Goal: Task Accomplishment & Management: Manage account settings

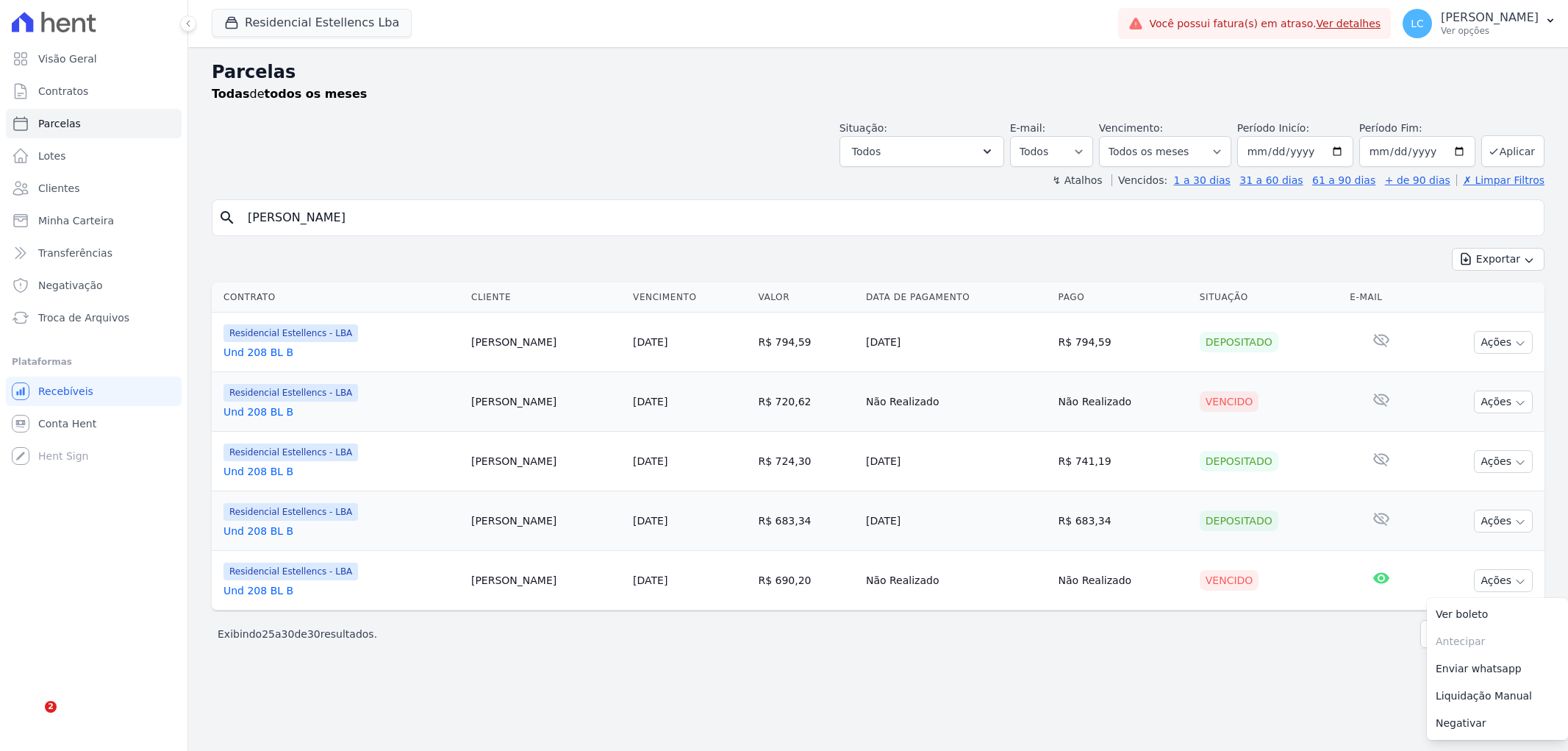
select select
click at [298, 20] on button "Residencial Estellencs Lba" at bounding box center [311, 23] width 200 height 28
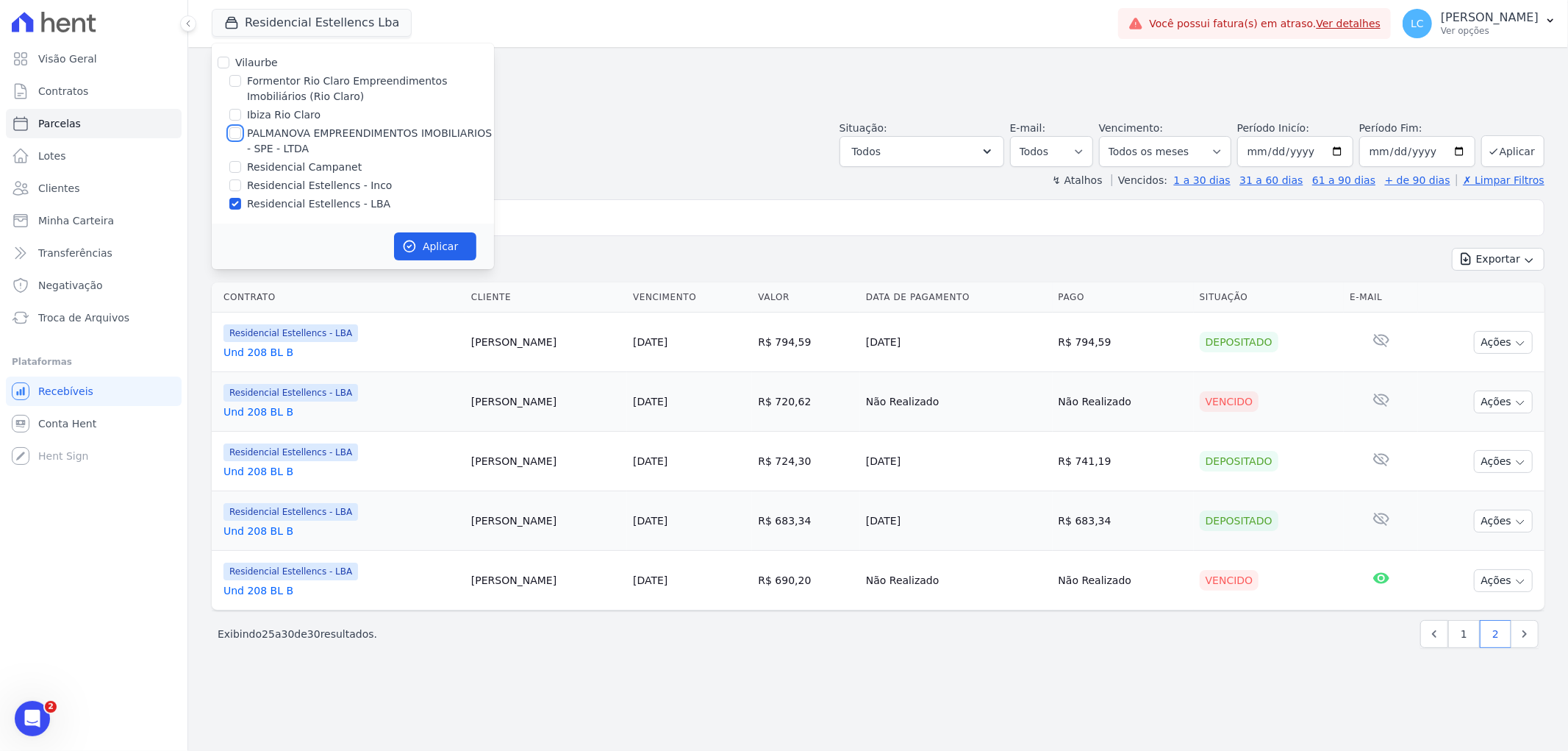
click at [234, 134] on input "PALMANOVA EMPREENDIMENTOS IMOBILIARIOS - SPE - LTDA" at bounding box center [235, 133] width 12 height 12
checkbox input "true"
click at [234, 198] on input "Residencial Estellencs - LBA" at bounding box center [235, 203] width 12 height 12
checkbox input "false"
click at [420, 247] on button "Aplicar" at bounding box center [435, 246] width 82 height 28
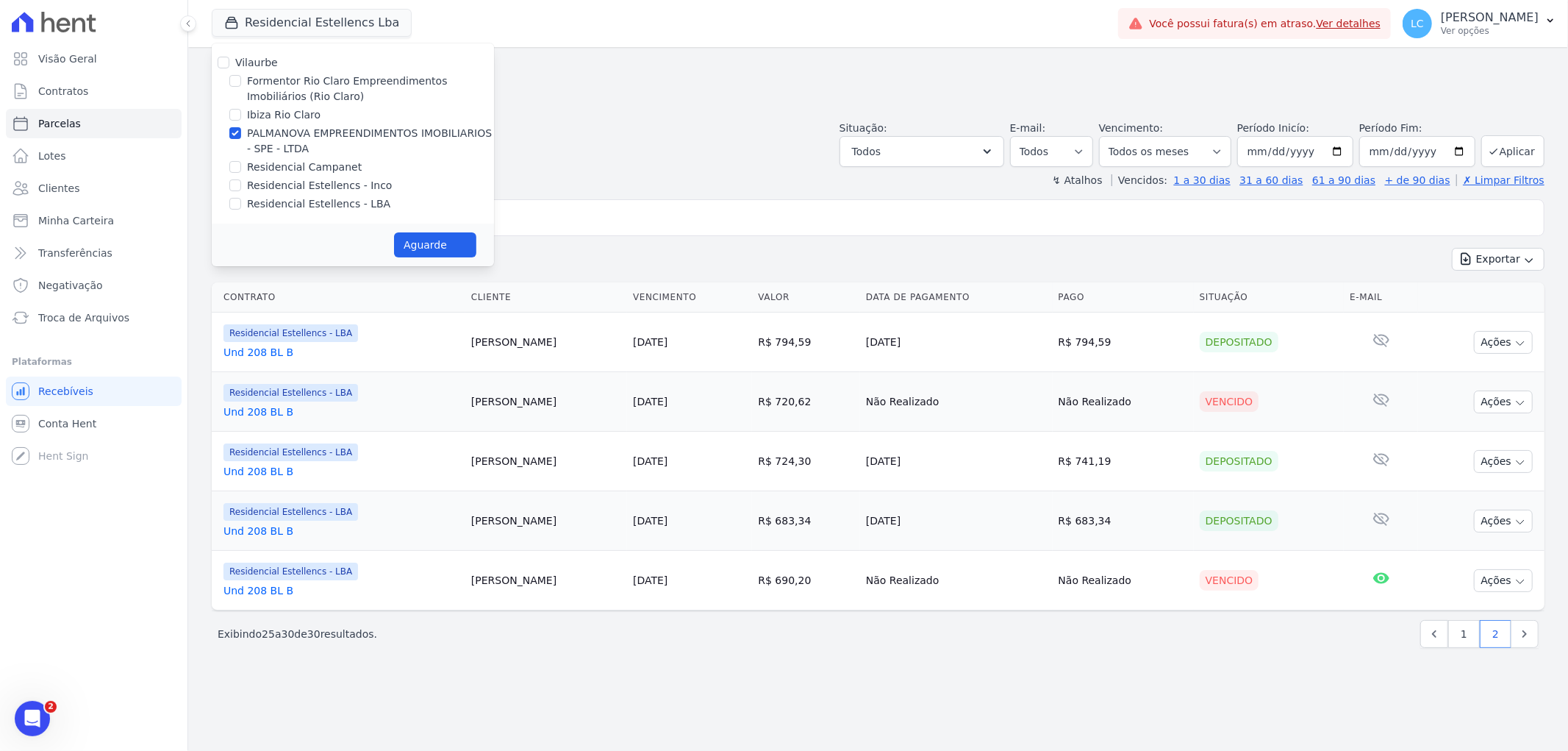
select select
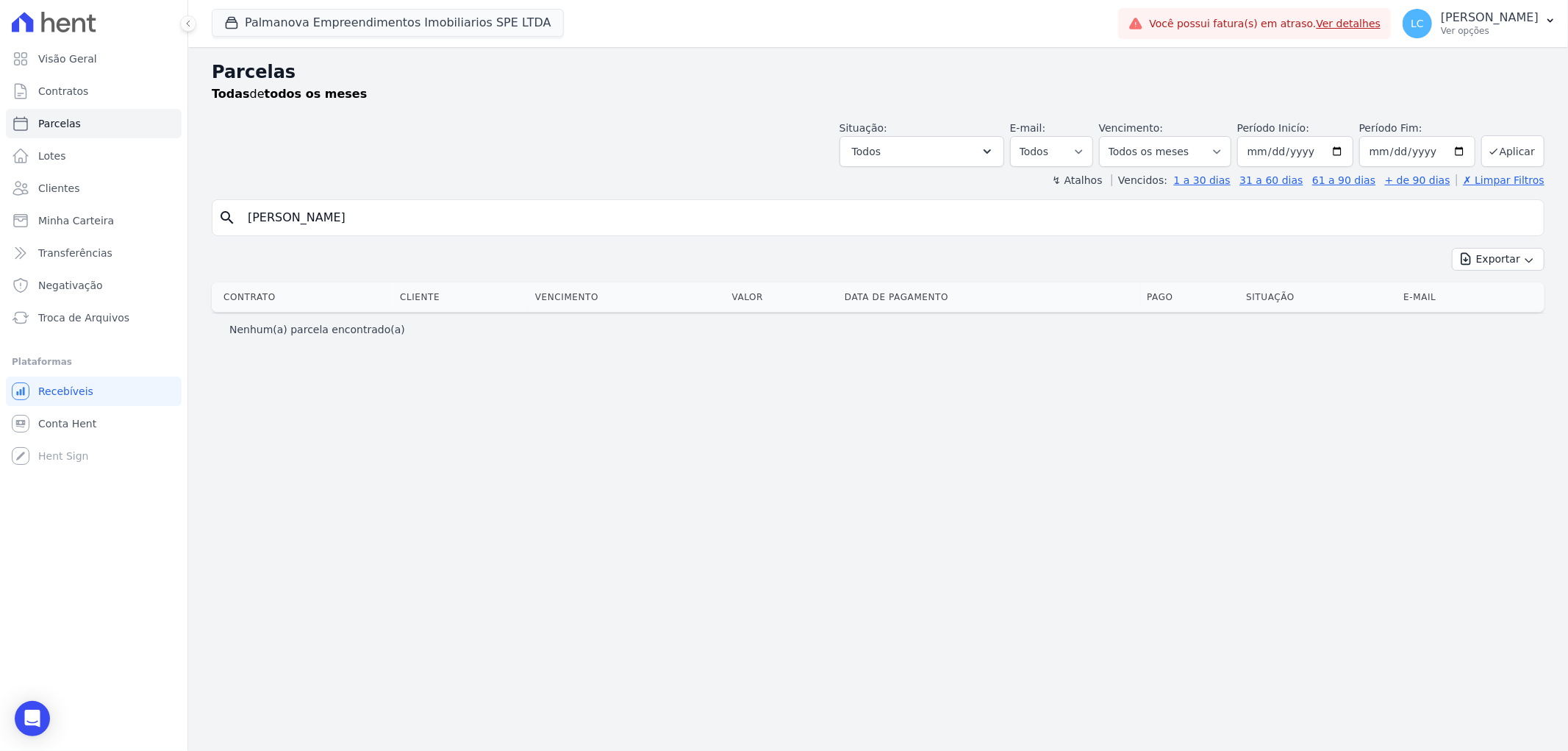
click at [573, 215] on input "[PERSON_NAME]" at bounding box center [888, 218] width 1299 height 29
drag, startPoint x: 573, startPoint y: 215, endPoint x: -74, endPoint y: 218, distance: 647.0
click at [0, 218] on html "Visão Geral Contratos [GEOGRAPHIC_DATA] Lotes Clientes Minha Carteira Transferê…" at bounding box center [784, 376] width 1568 height 751
paste input "[PERSON_NAME]"
type input "[PERSON_NAME]"
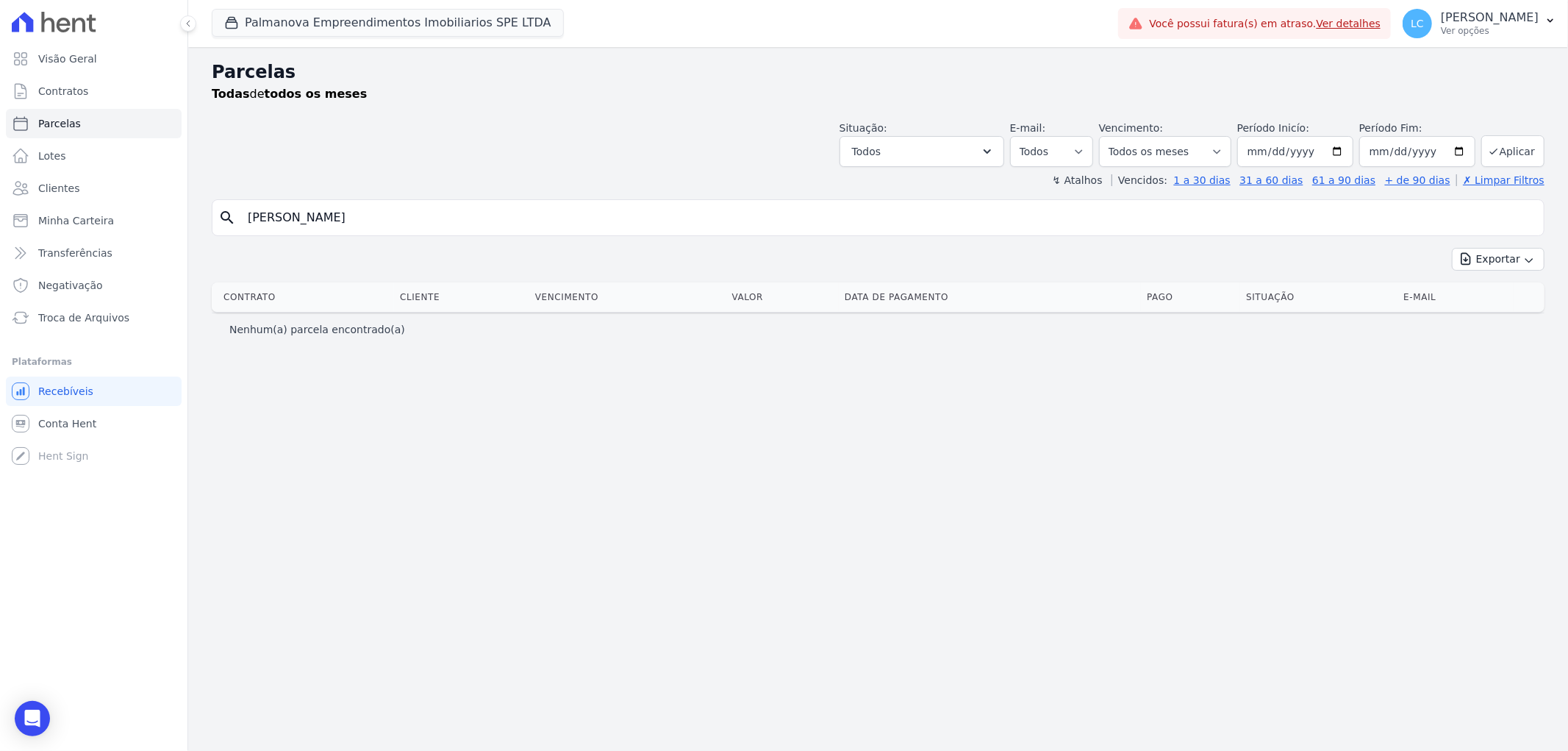
select select
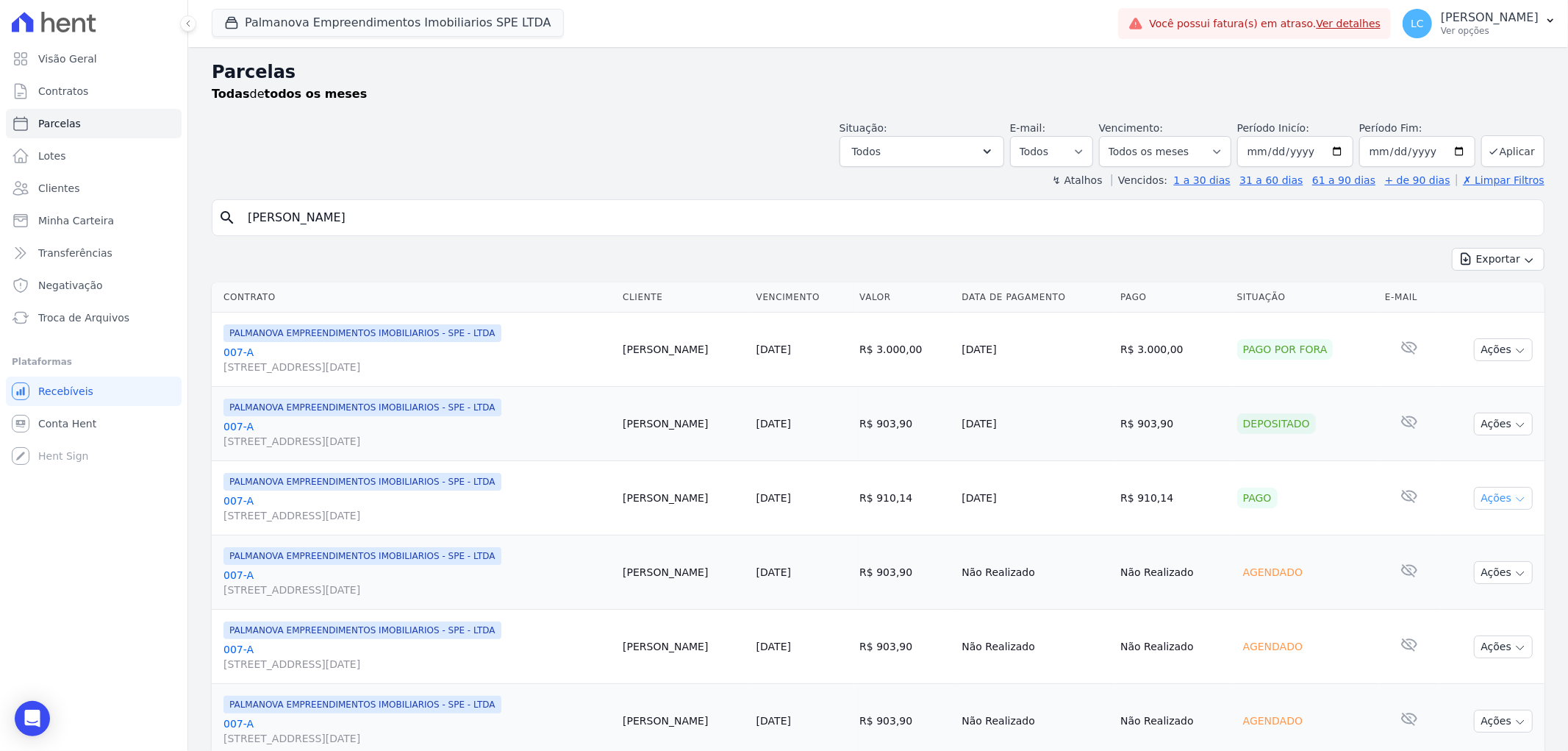
click at [1493, 494] on button "Ações" at bounding box center [1503, 498] width 59 height 23
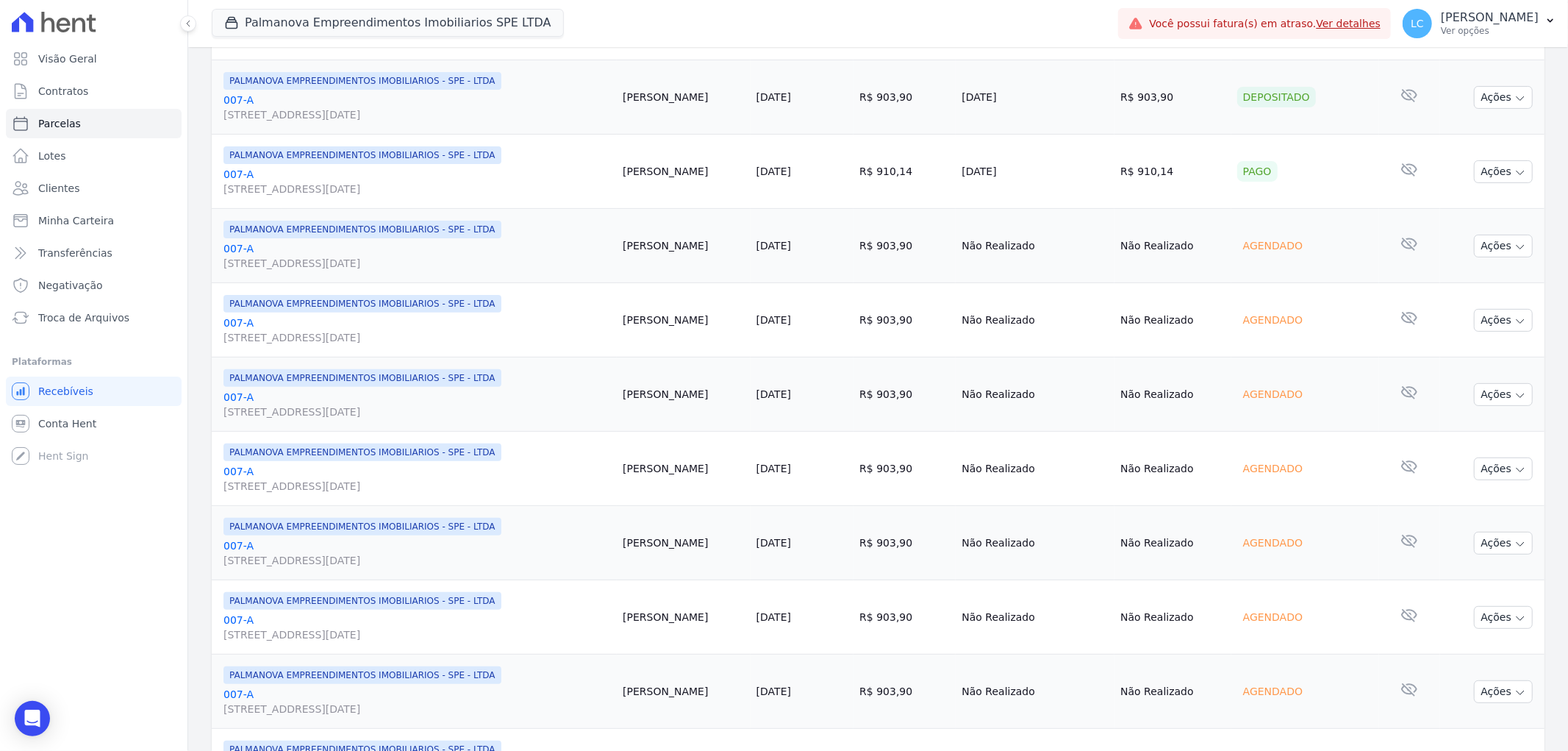
scroll to position [245, 0]
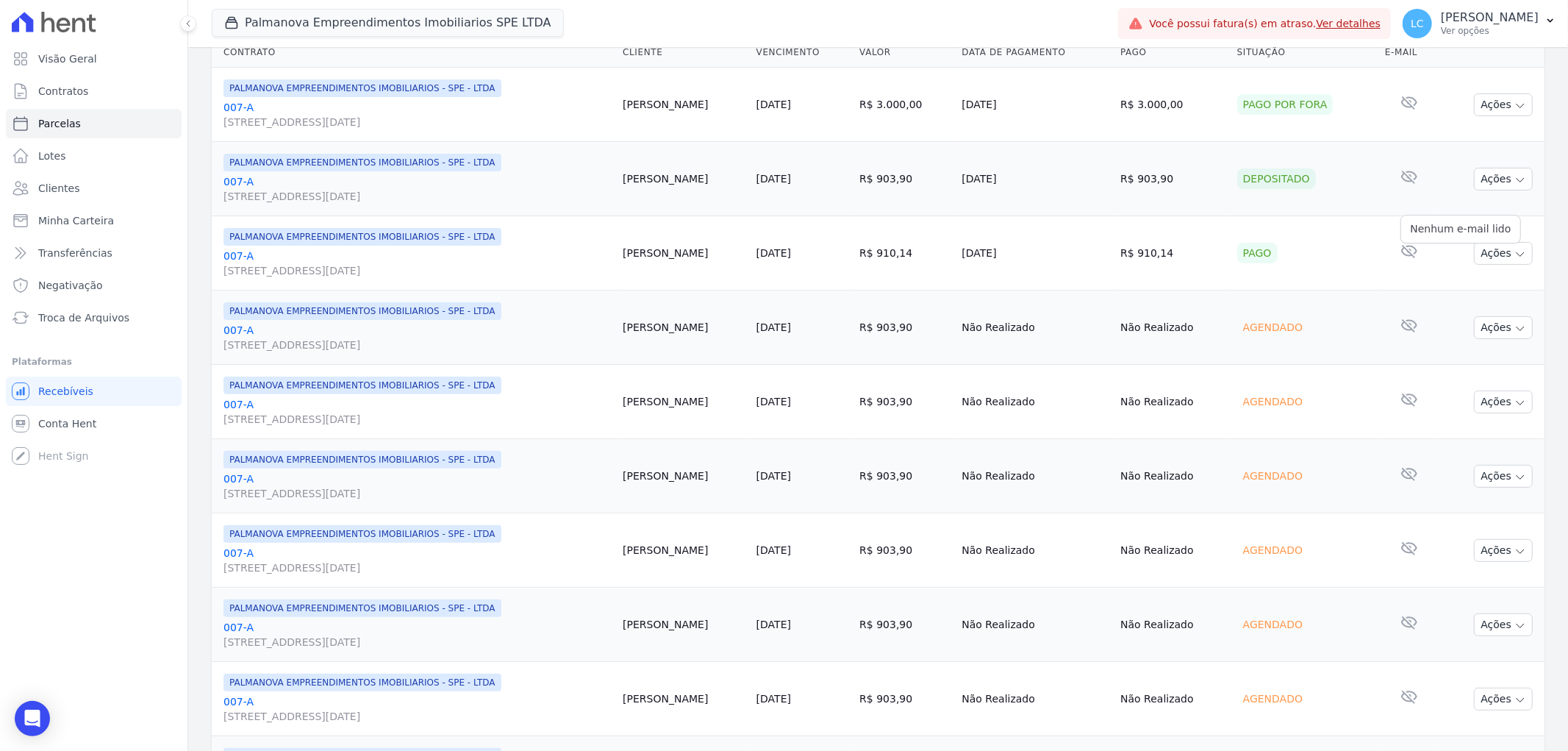
click at [1400, 248] on icon at bounding box center [1409, 250] width 17 height 17
click at [1514, 257] on icon "button" at bounding box center [1520, 254] width 12 height 12
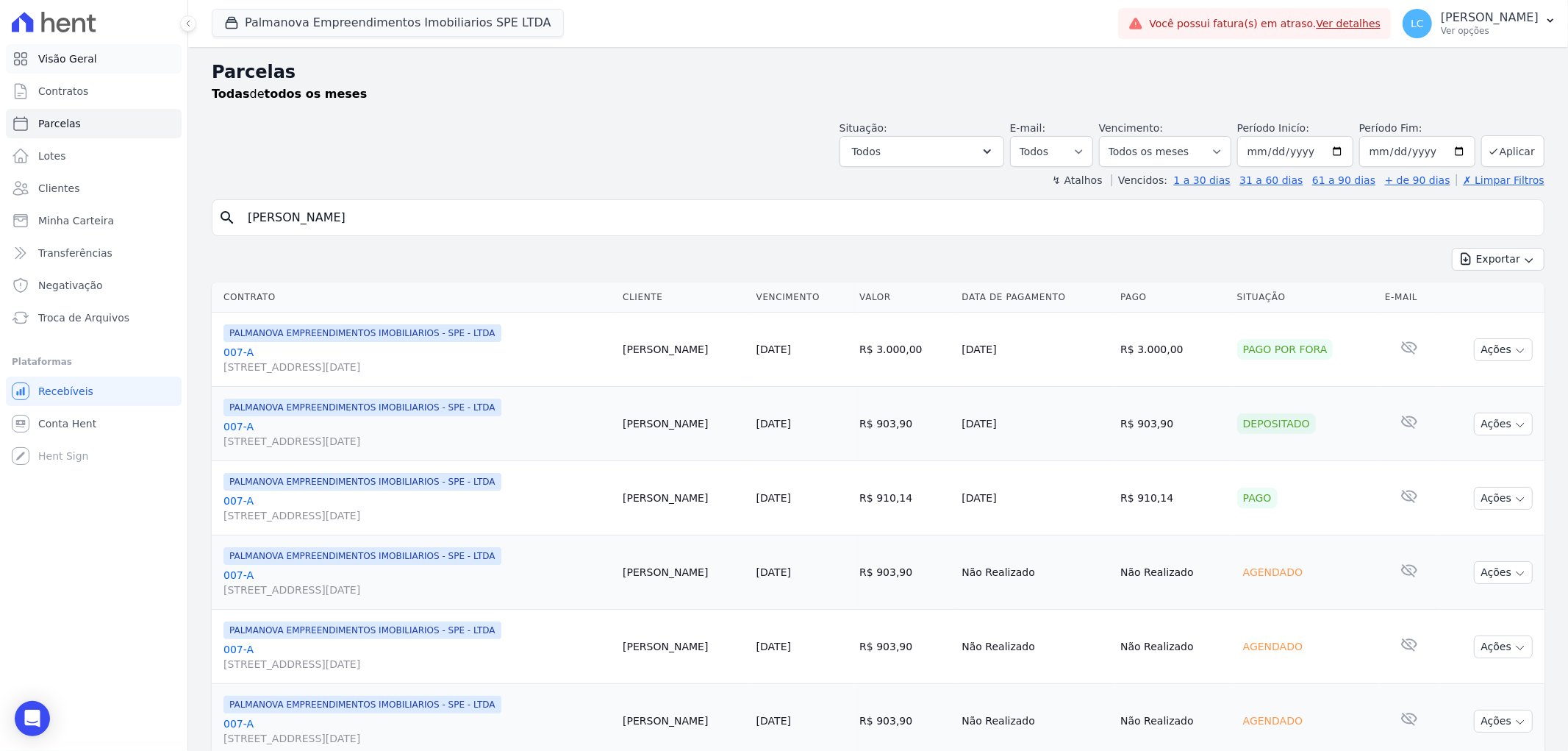
click at [53, 64] on span "Visão Geral" at bounding box center [67, 58] width 59 height 15
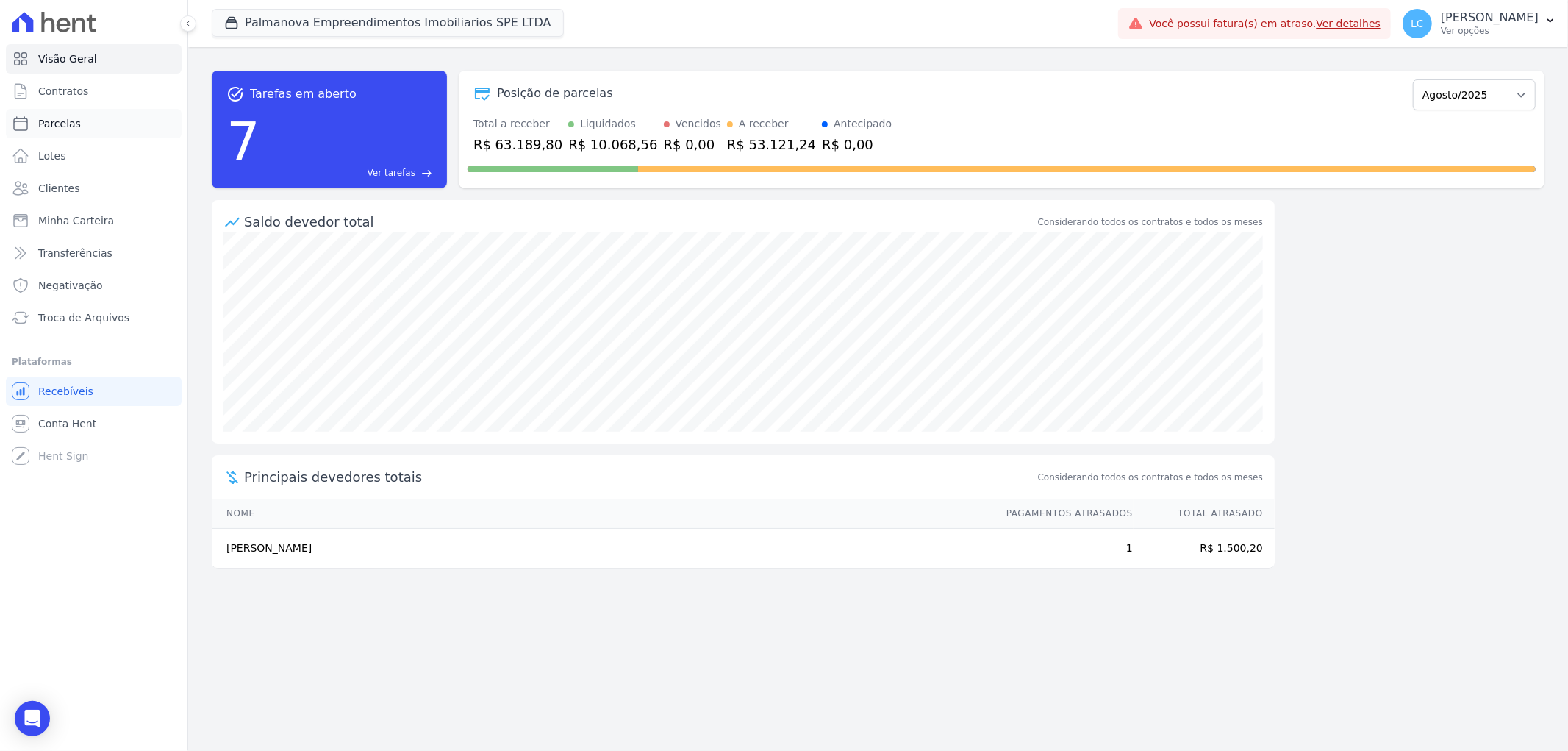
click at [121, 127] on link "Parcelas" at bounding box center [93, 123] width 176 height 29
select select
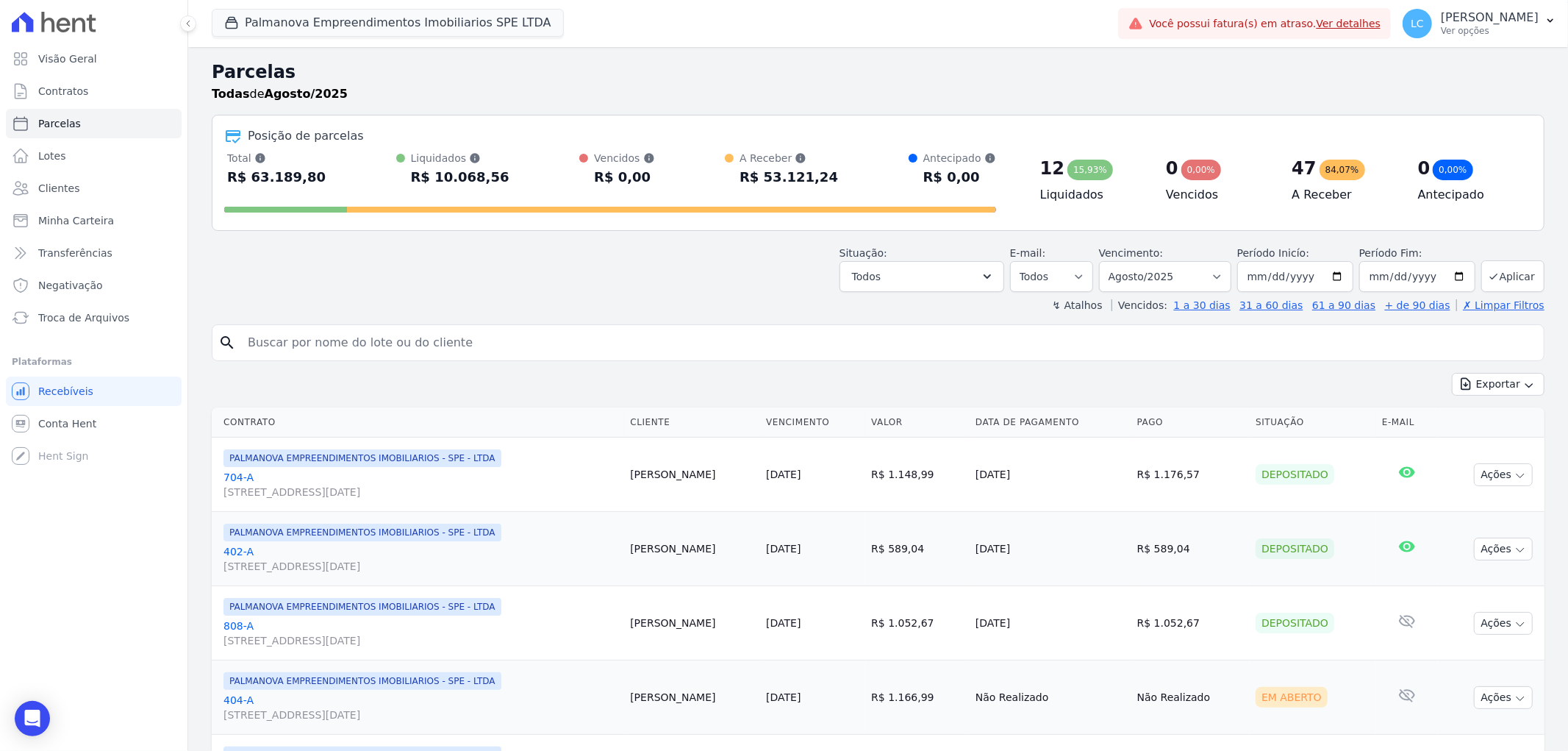
scroll to position [163, 0]
